Goal: Information Seeking & Learning: Learn about a topic

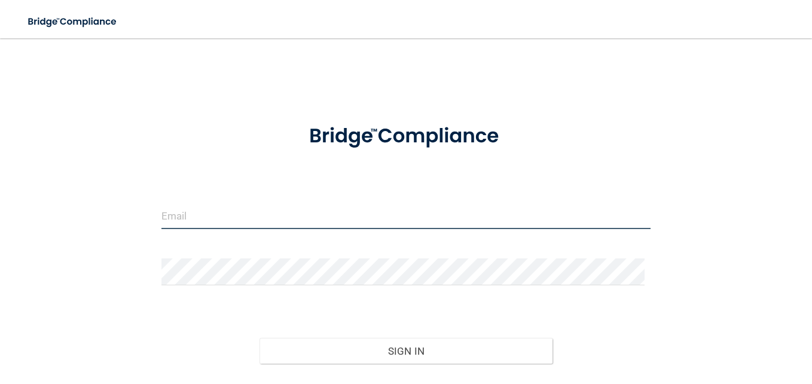
click at [287, 214] on input "email" at bounding box center [405, 215] width 489 height 27
type input "[EMAIL_ADDRESS][DOMAIN_NAME]"
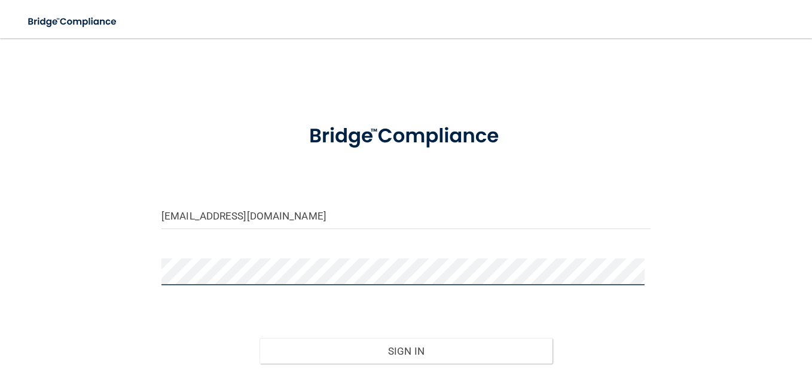
scroll to position [87, 0]
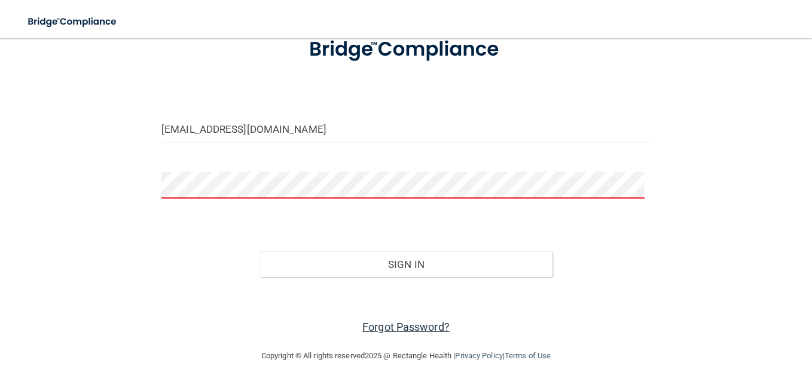
click at [411, 328] on link "Forgot Password?" at bounding box center [405, 326] width 87 height 13
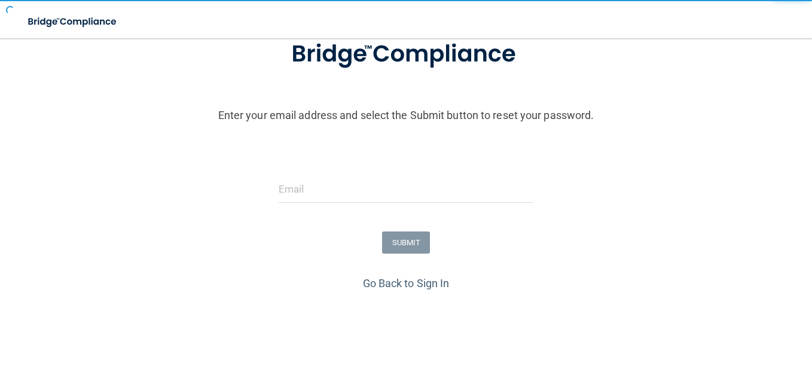
scroll to position [124, 0]
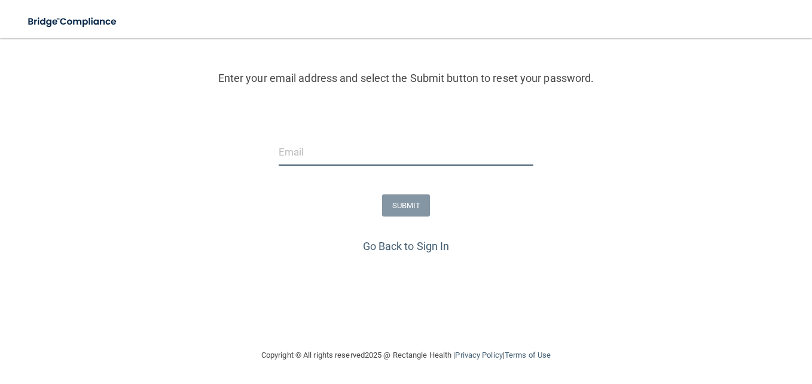
click at [333, 148] on input "email" at bounding box center [406, 152] width 255 height 27
type input "[EMAIL_ADDRESS][DOMAIN_NAME]"
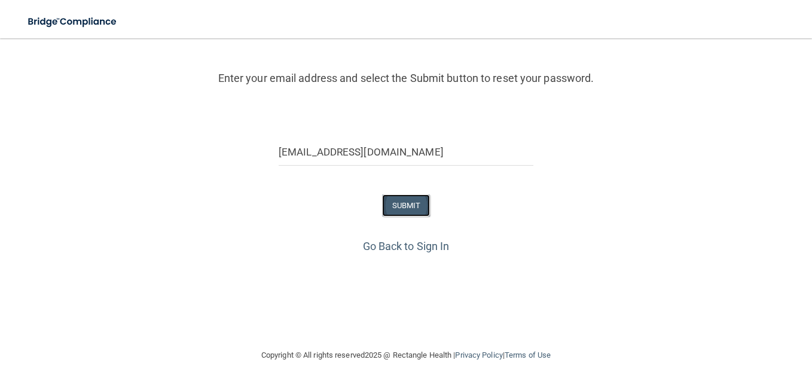
click at [400, 204] on button "SUBMIT" at bounding box center [406, 205] width 48 height 22
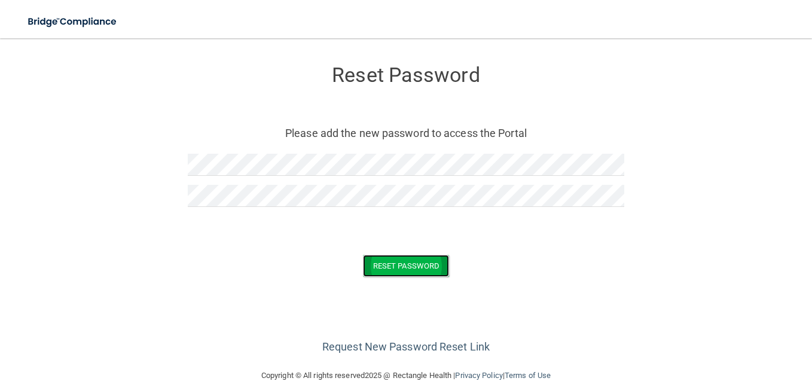
click at [406, 267] on button "Reset Password" at bounding box center [406, 266] width 86 height 22
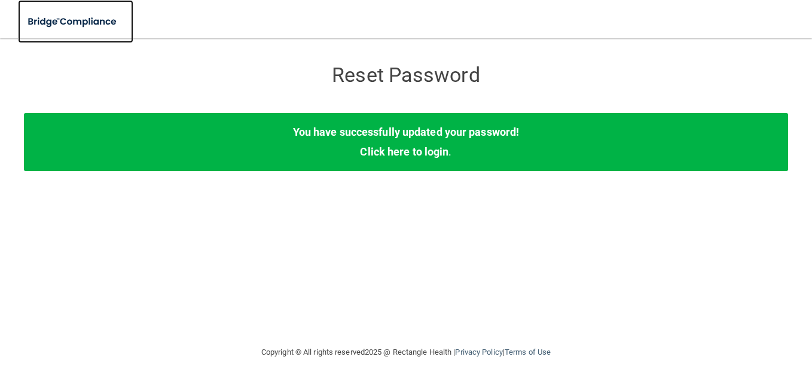
click at [74, 21] on img at bounding box center [73, 22] width 110 height 25
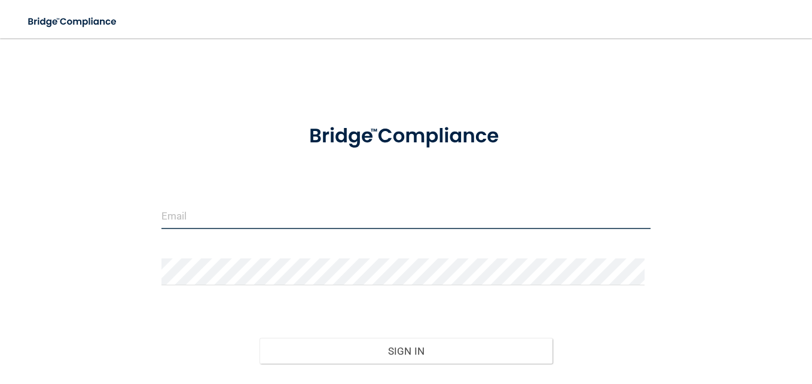
type input "[EMAIL_ADDRESS][DOMAIN_NAME]"
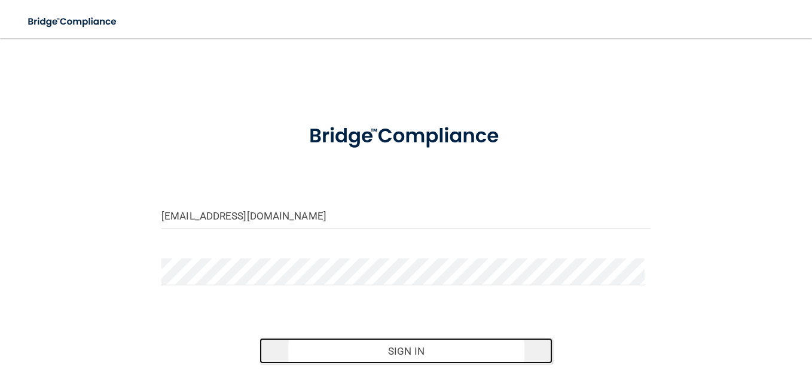
click at [407, 353] on button "Sign In" at bounding box center [405, 351] width 293 height 26
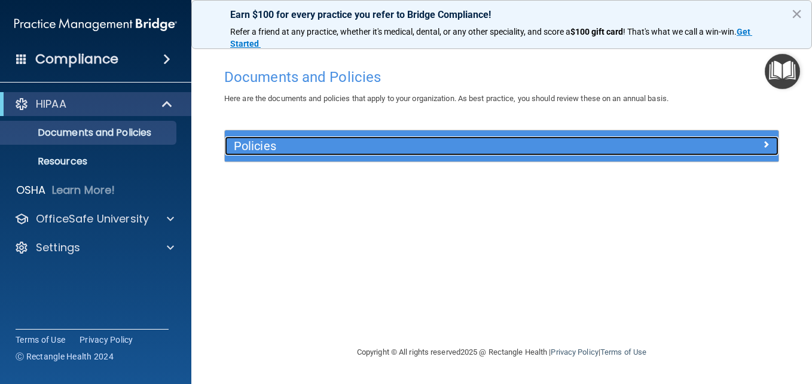
click at [259, 148] on h5 "Policies" at bounding box center [432, 145] width 397 height 13
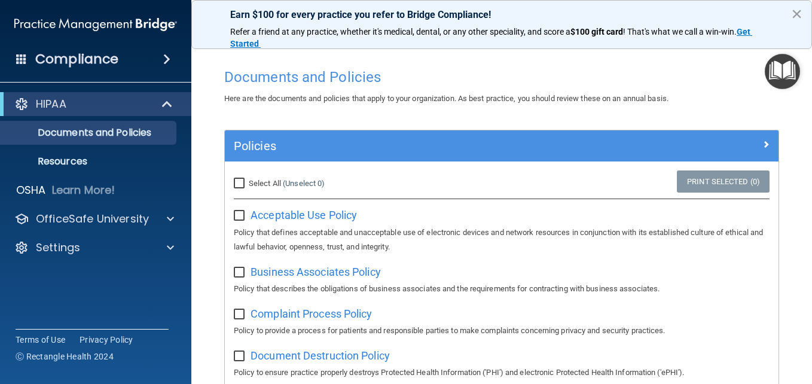
click at [797, 15] on button "×" at bounding box center [796, 13] width 11 height 19
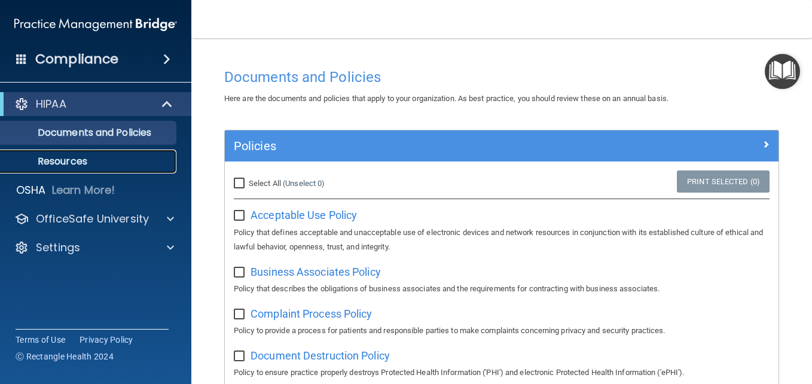
click at [74, 160] on p "Resources" at bounding box center [89, 161] width 163 height 12
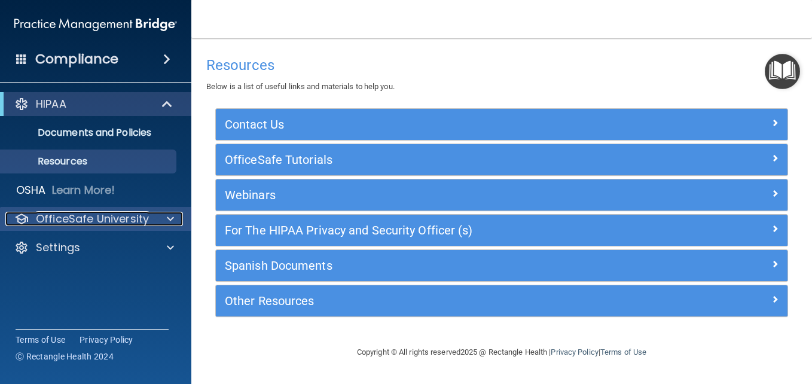
click at [107, 217] on p "OfficeSafe University" at bounding box center [92, 219] width 113 height 14
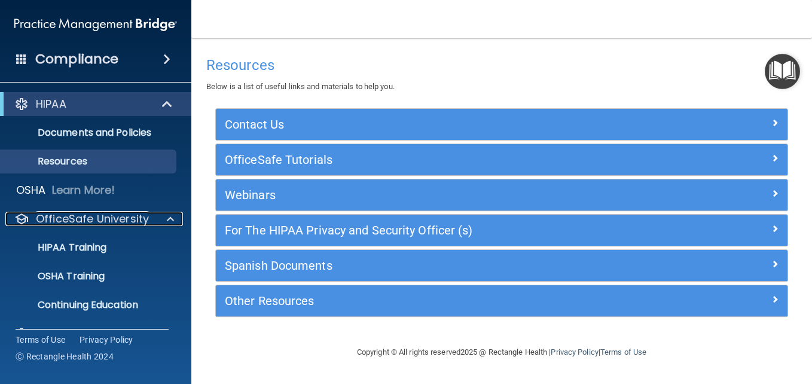
scroll to position [26, 0]
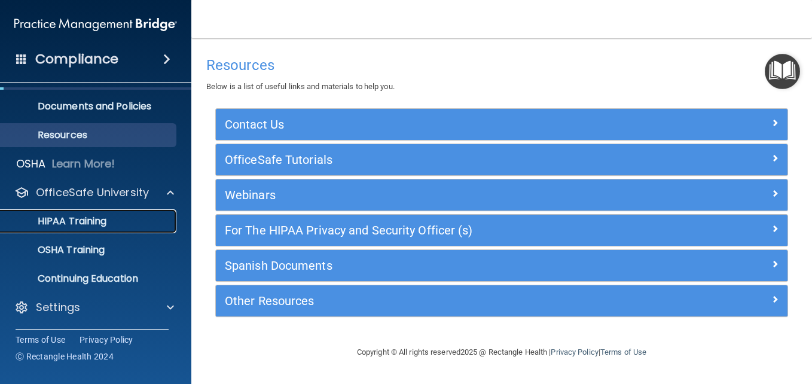
click at [95, 218] on p "HIPAA Training" at bounding box center [57, 221] width 99 height 12
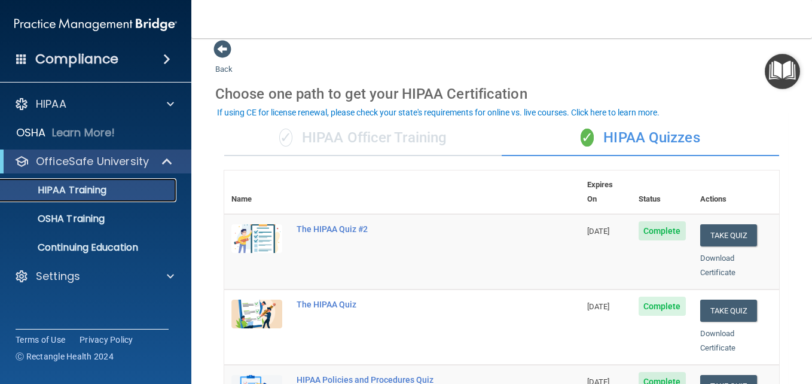
scroll to position [11, 0]
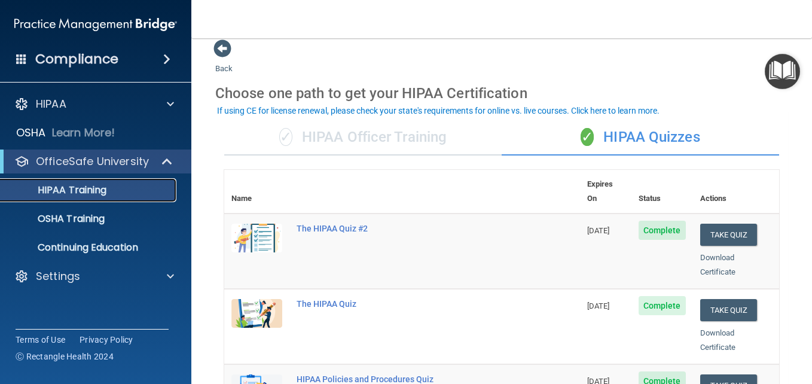
click at [87, 186] on p "HIPAA Training" at bounding box center [57, 190] width 99 height 12
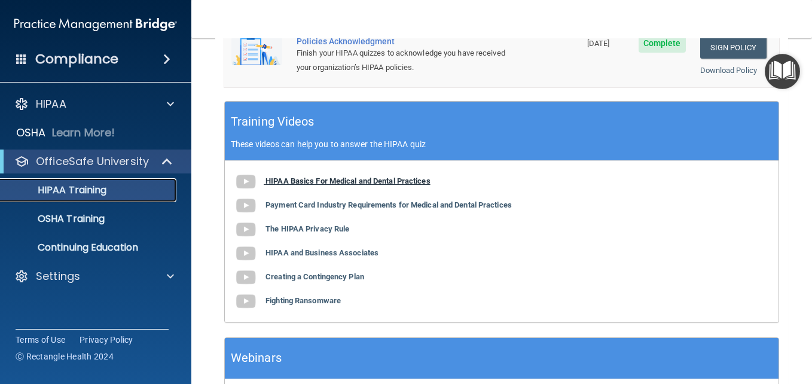
scroll to position [485, 0]
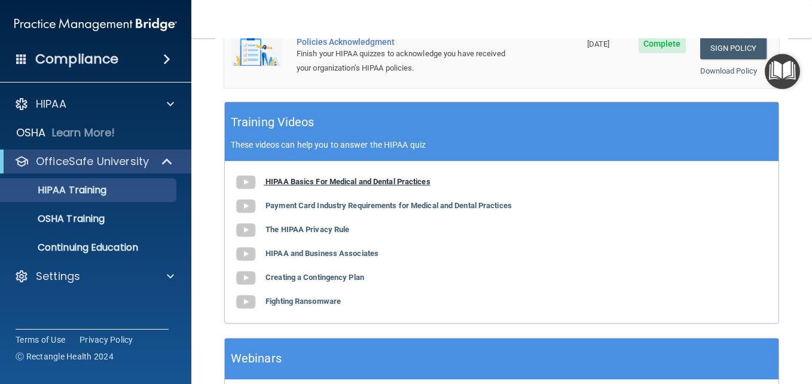
click at [352, 177] on b "HIPAA Basics For Medical and Dental Practices" at bounding box center [347, 181] width 165 height 9
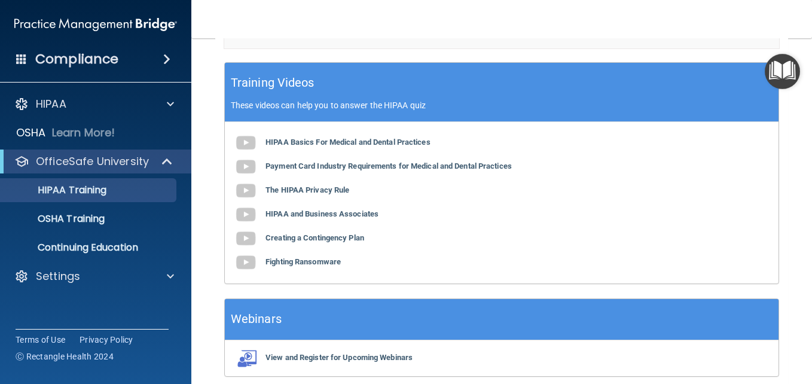
scroll to position [531, 0]
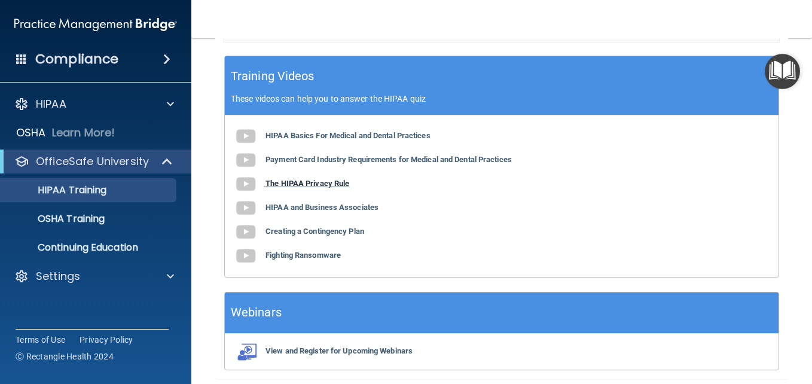
click at [315, 179] on b "The HIPAA Privacy Rule" at bounding box center [307, 183] width 84 height 9
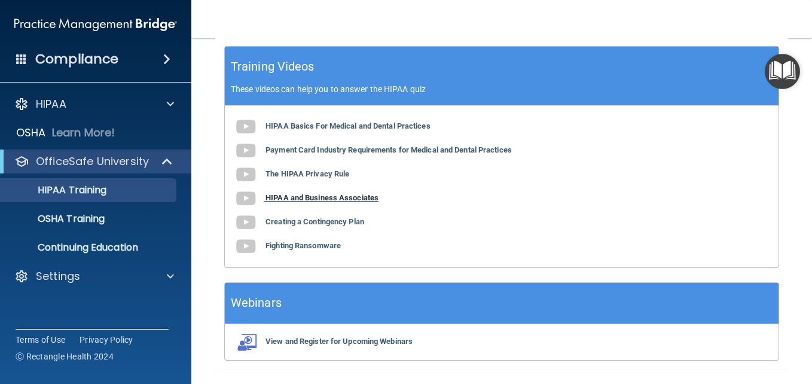
scroll to position [554, 0]
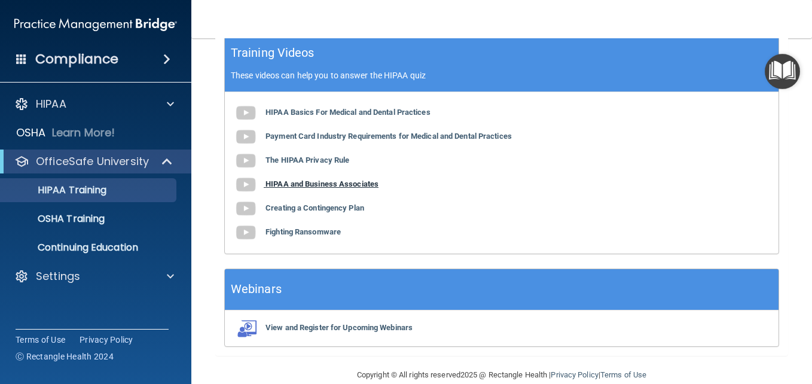
click at [319, 179] on b "HIPAA and Business Associates" at bounding box center [321, 183] width 113 height 9
